Goal: Information Seeking & Learning: Check status

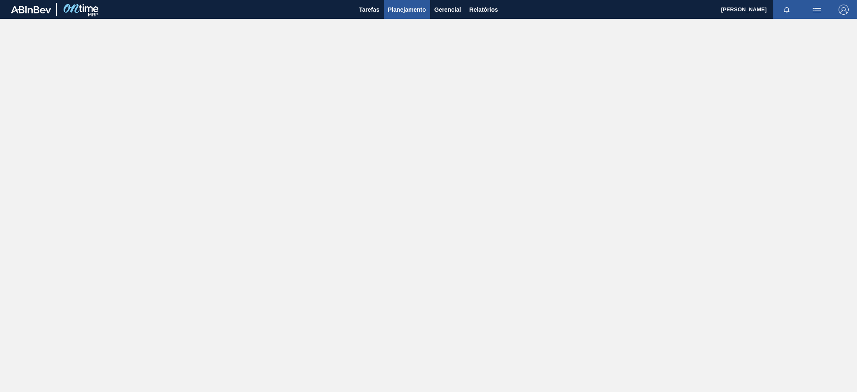
click at [402, 10] on span "Planejamento" at bounding box center [407, 10] width 38 height 10
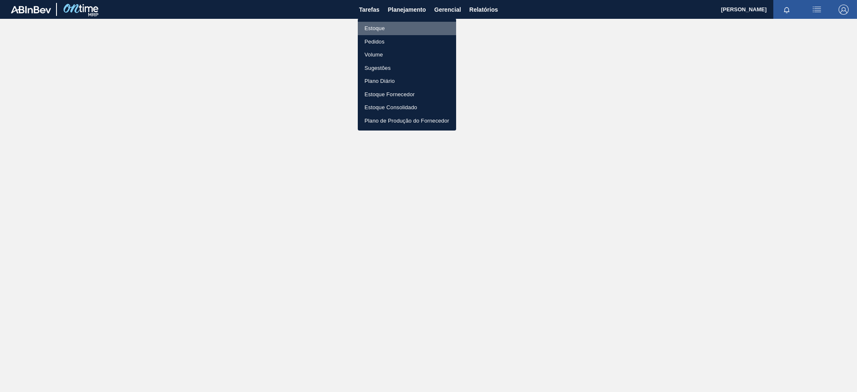
click at [407, 27] on li "Estoque" at bounding box center [407, 28] width 98 height 13
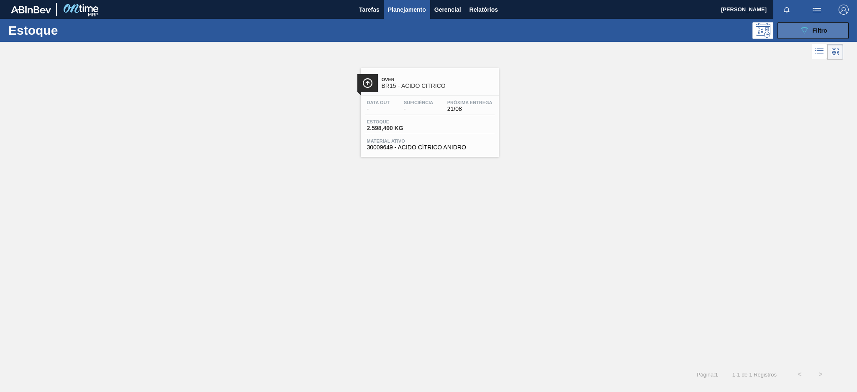
click at [812, 34] on div "089F7B8B-B2A5-4AFE-B5C0-19BA573D28AC Filtro" at bounding box center [813, 31] width 28 height 10
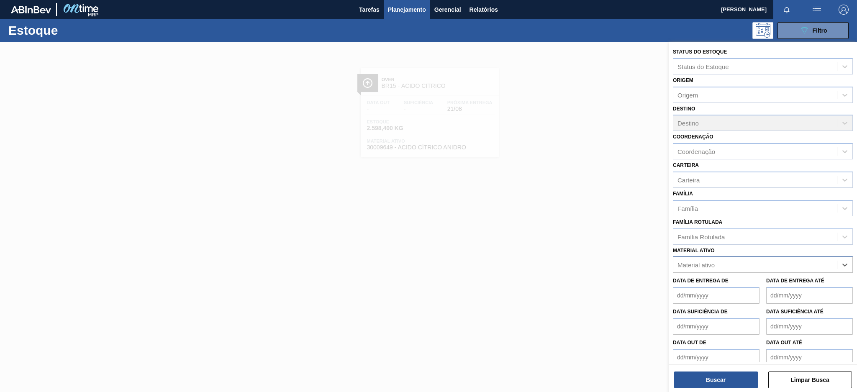
paste ativo "30031269"
type ativo "30031269"
click at [774, 284] on div "30031269 - ROT PLAST 2L H GCA S/CLAIM REC NIV22" at bounding box center [763, 285] width 180 height 15
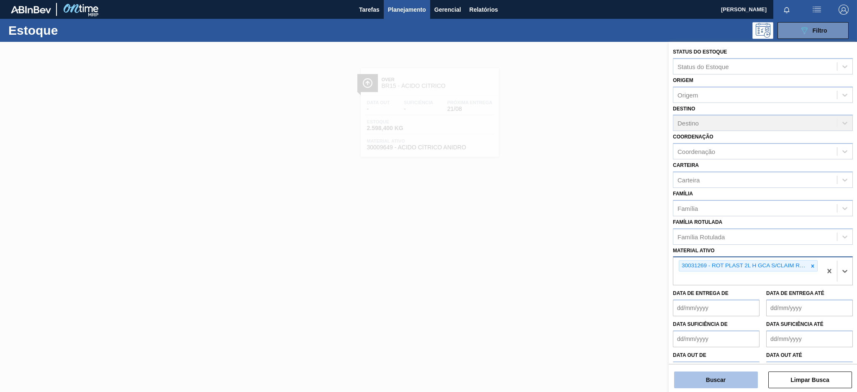
click at [722, 379] on button "Buscar" at bounding box center [716, 379] width 84 height 17
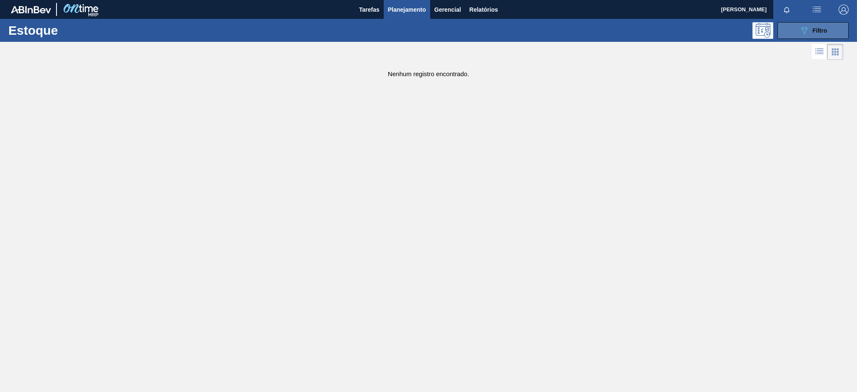
click at [781, 30] on button "089F7B8B-B2A5-4AFE-B5C0-19BA573D28AC Filtro" at bounding box center [812, 30] width 71 height 17
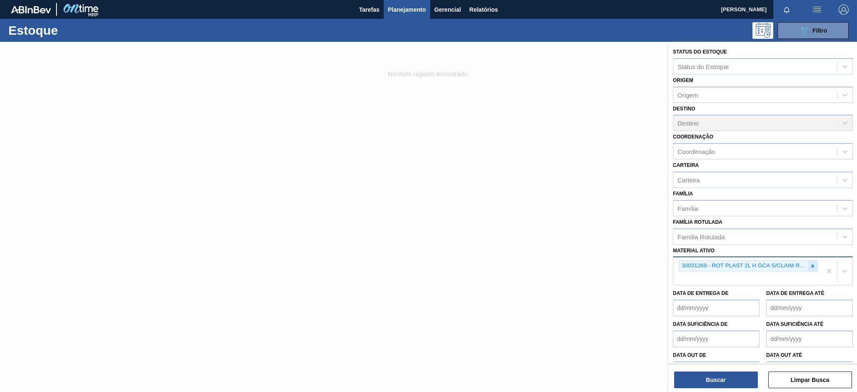
click at [813, 266] on icon at bounding box center [812, 266] width 6 height 6
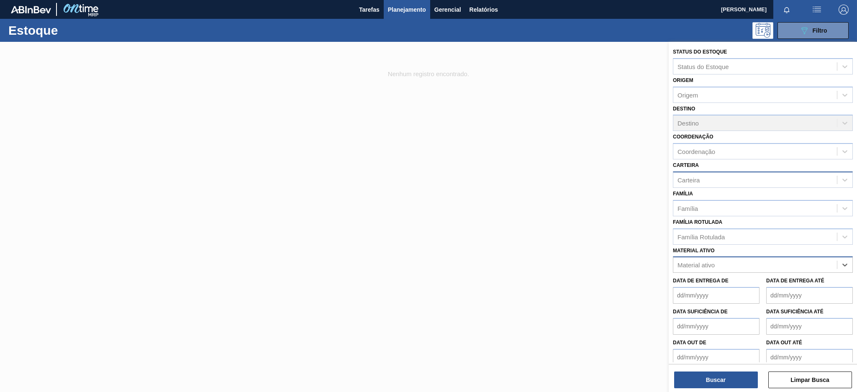
click at [698, 180] on div "Carteira" at bounding box center [688, 179] width 22 height 7
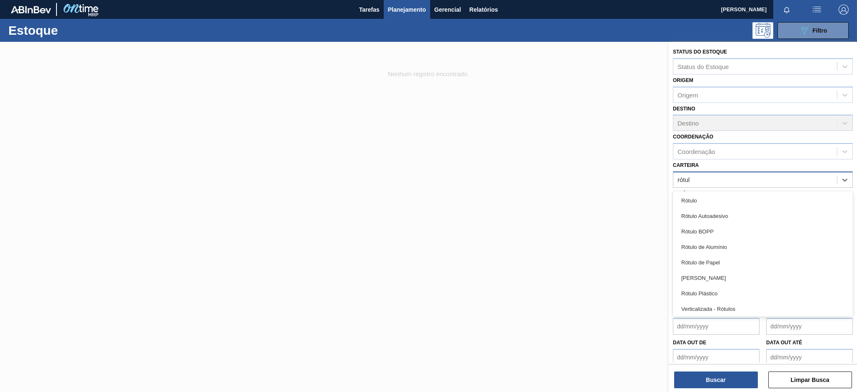
type input "rótulo"
click at [738, 292] on div "Rótulo Plástico" at bounding box center [763, 293] width 180 height 15
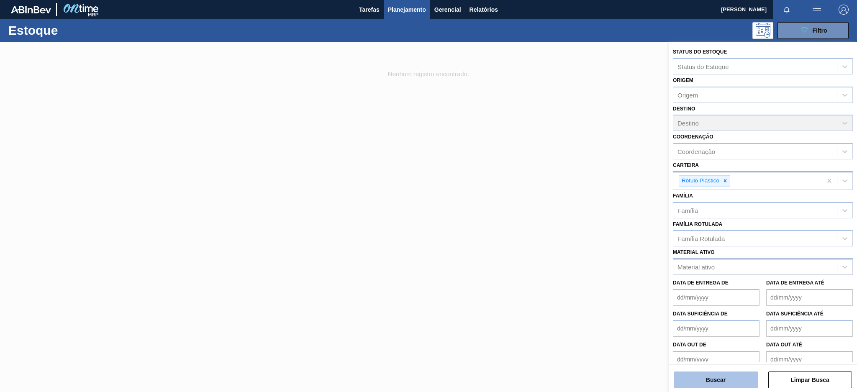
click at [730, 379] on button "Buscar" at bounding box center [716, 379] width 84 height 17
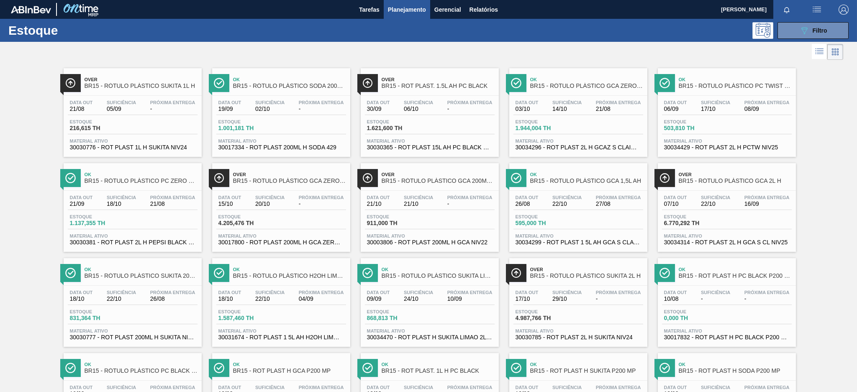
click at [714, 195] on div "Data out 07/10 Suficiência 22/10 Próxima Entrega 16/09 Estoque 6.770,292 TH Mat…" at bounding box center [727, 219] width 138 height 57
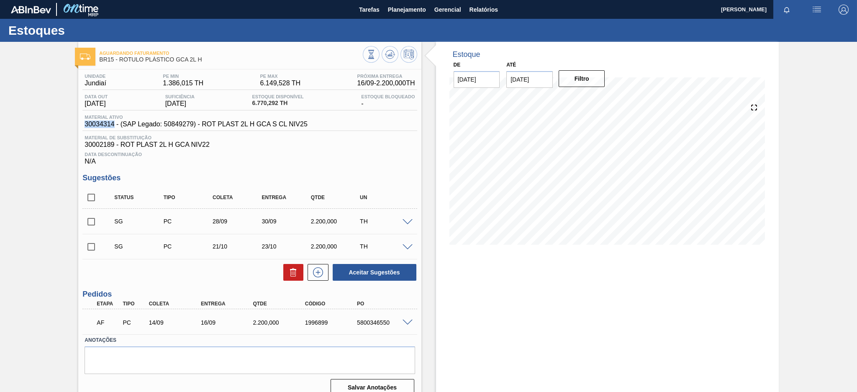
drag, startPoint x: 114, startPoint y: 125, endPoint x: 84, endPoint y: 127, distance: 30.2
click at [84, 127] on span "30034314 - (SAP Legado: 50849279) - ROT PLAST 2L H GCA S CL NIV25" at bounding box center [195, 124] width 223 height 8
copy span "30034314"
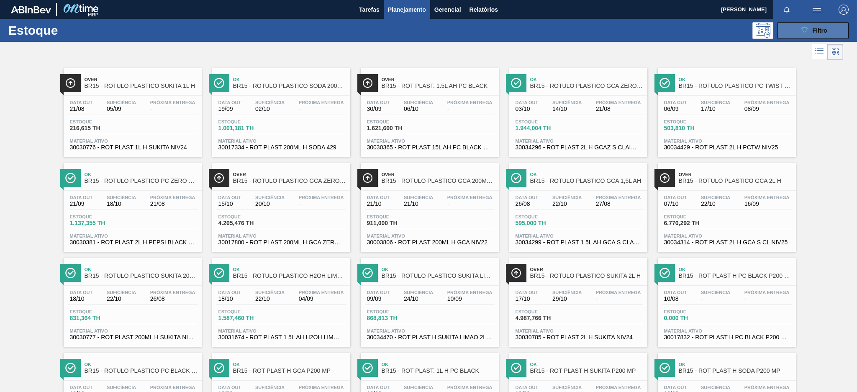
click at [786, 30] on button "089F7B8B-B2A5-4AFE-B5C0-19BA573D28AC Filtro" at bounding box center [812, 30] width 71 height 17
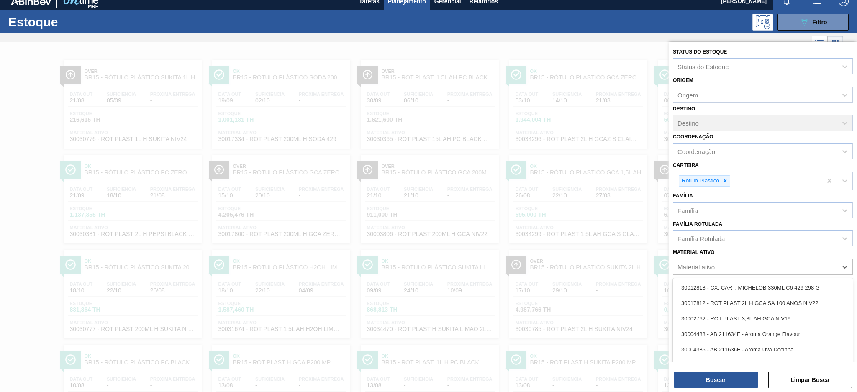
click at [750, 265] on div "Material ativo" at bounding box center [755, 267] width 164 height 12
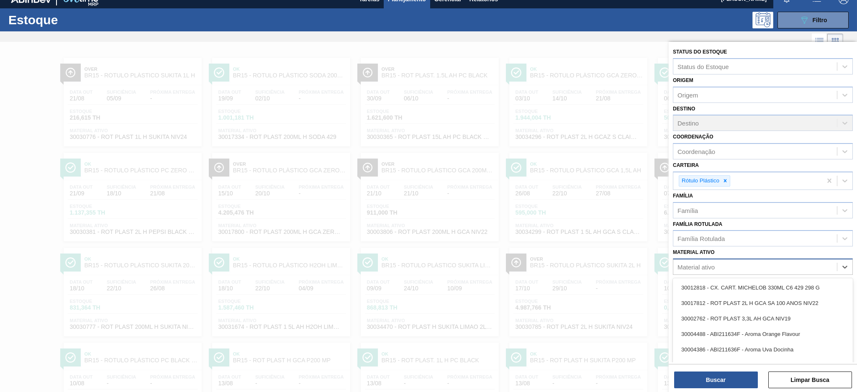
paste ativo "30034318"
type ativo "30034318"
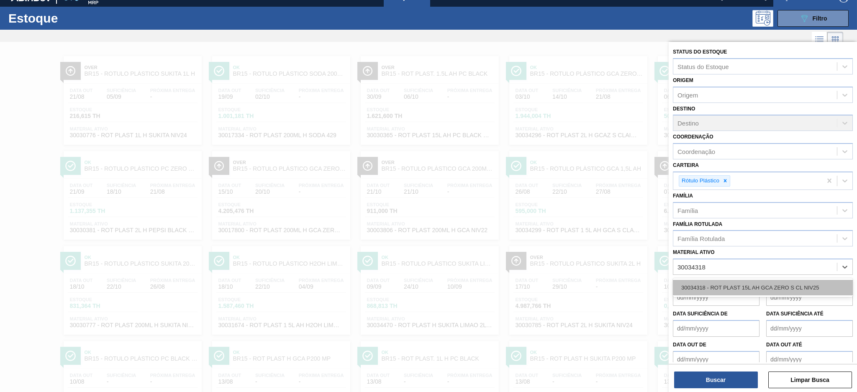
scroll to position [12, 0]
click at [755, 284] on div "30034318 - ROT PLAST 15L AH GCA ZERO S CL NIV25" at bounding box center [763, 287] width 180 height 15
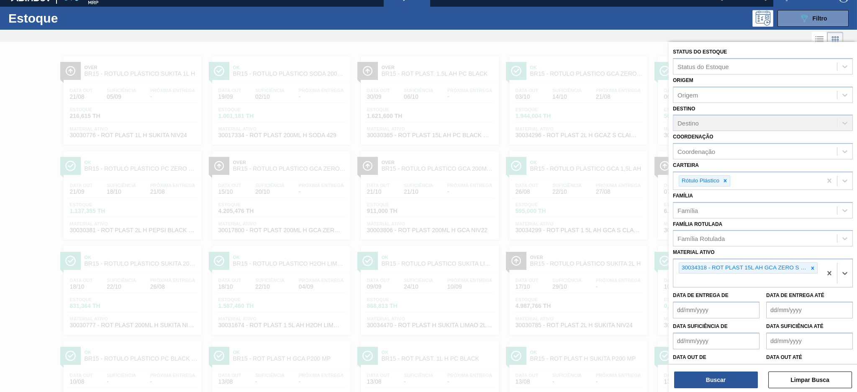
click at [736, 391] on div "Status do Estoque Status do Estoque Origem Origem Destino Destino Coordenação C…" at bounding box center [762, 218] width 188 height 352
click at [733, 381] on button "Buscar" at bounding box center [716, 379] width 84 height 17
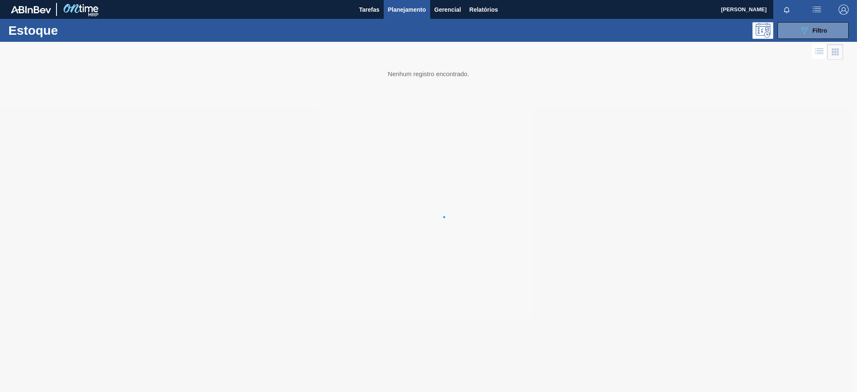
scroll to position [0, 0]
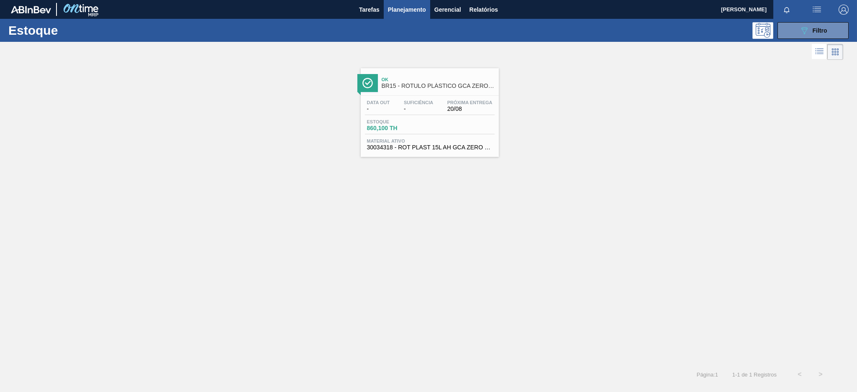
click at [451, 129] on div "Estoque 860,100 TH" at bounding box center [430, 126] width 130 height 15
